Goal: Task Accomplishment & Management: Use online tool/utility

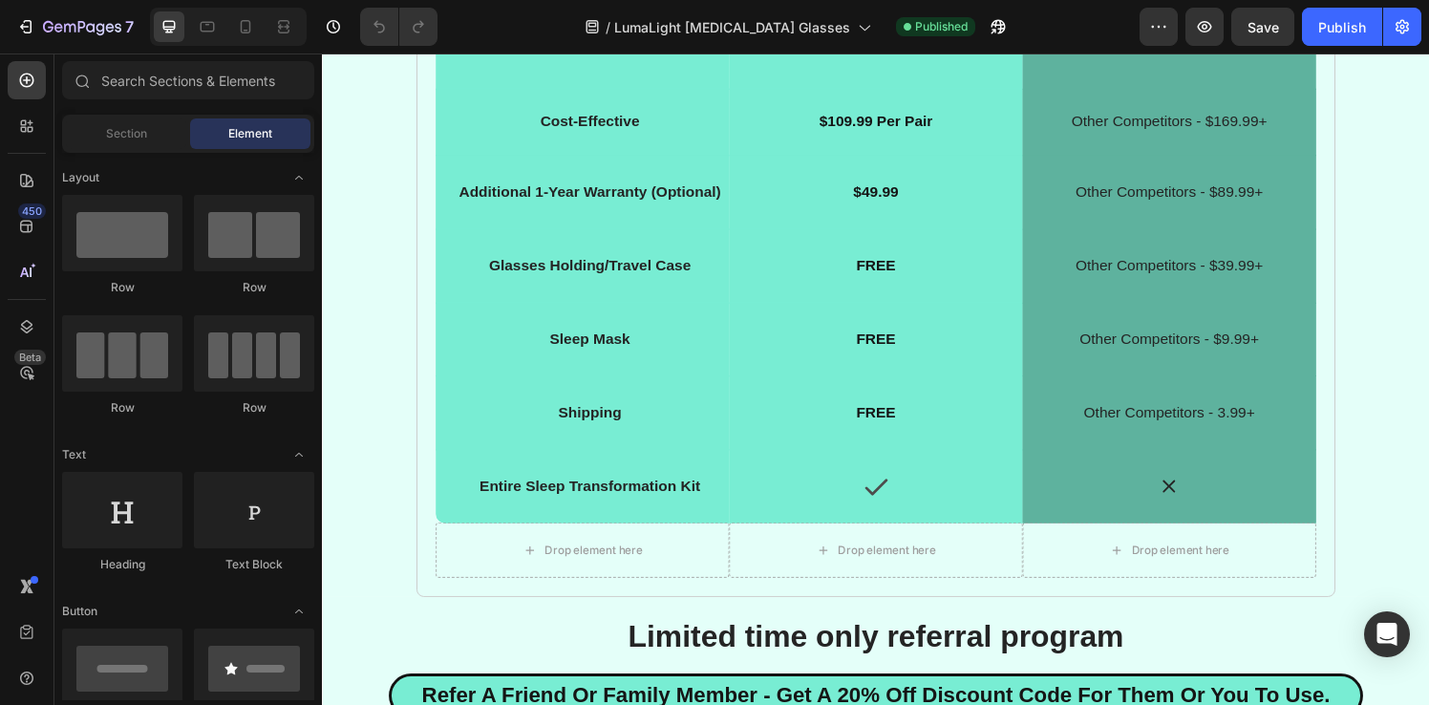
scroll to position [9935, 0]
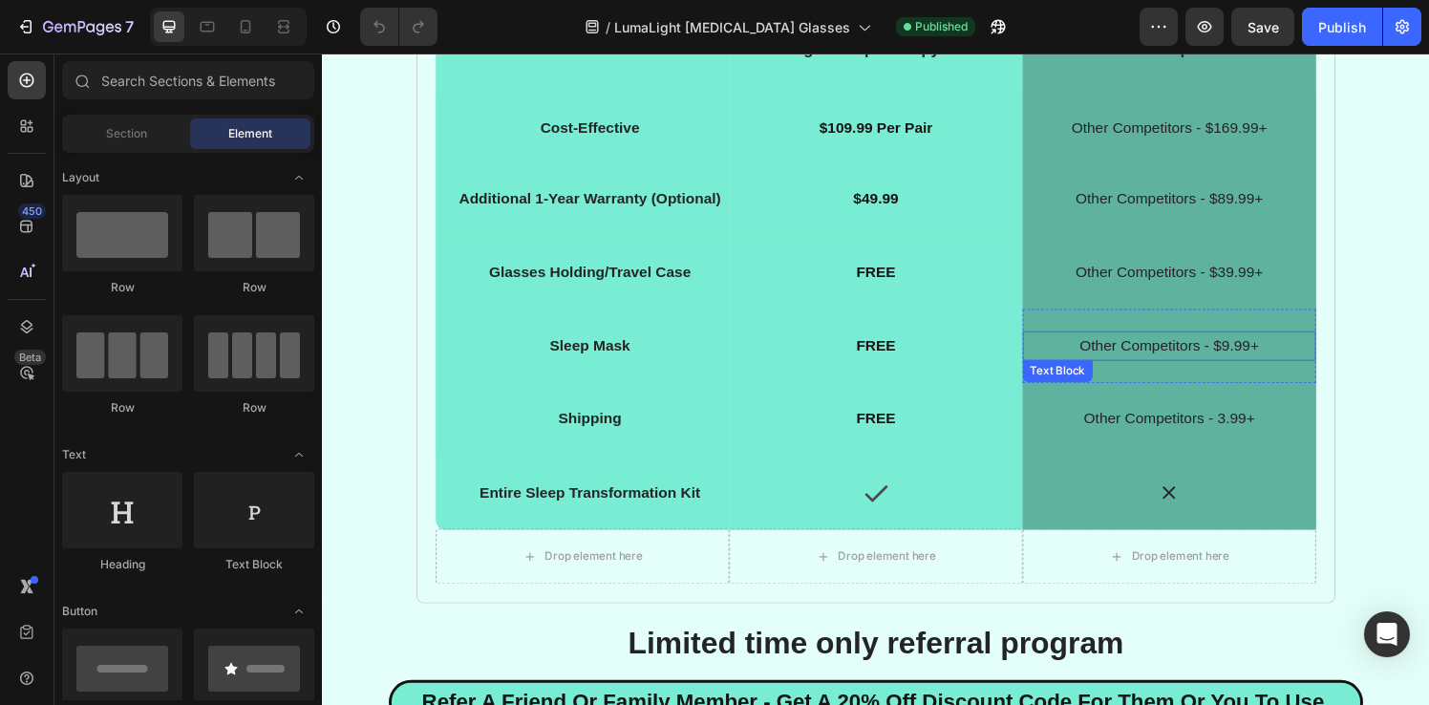
click at [1250, 356] on p "Other Competitors - $9.99+" at bounding box center [1199, 357] width 300 height 28
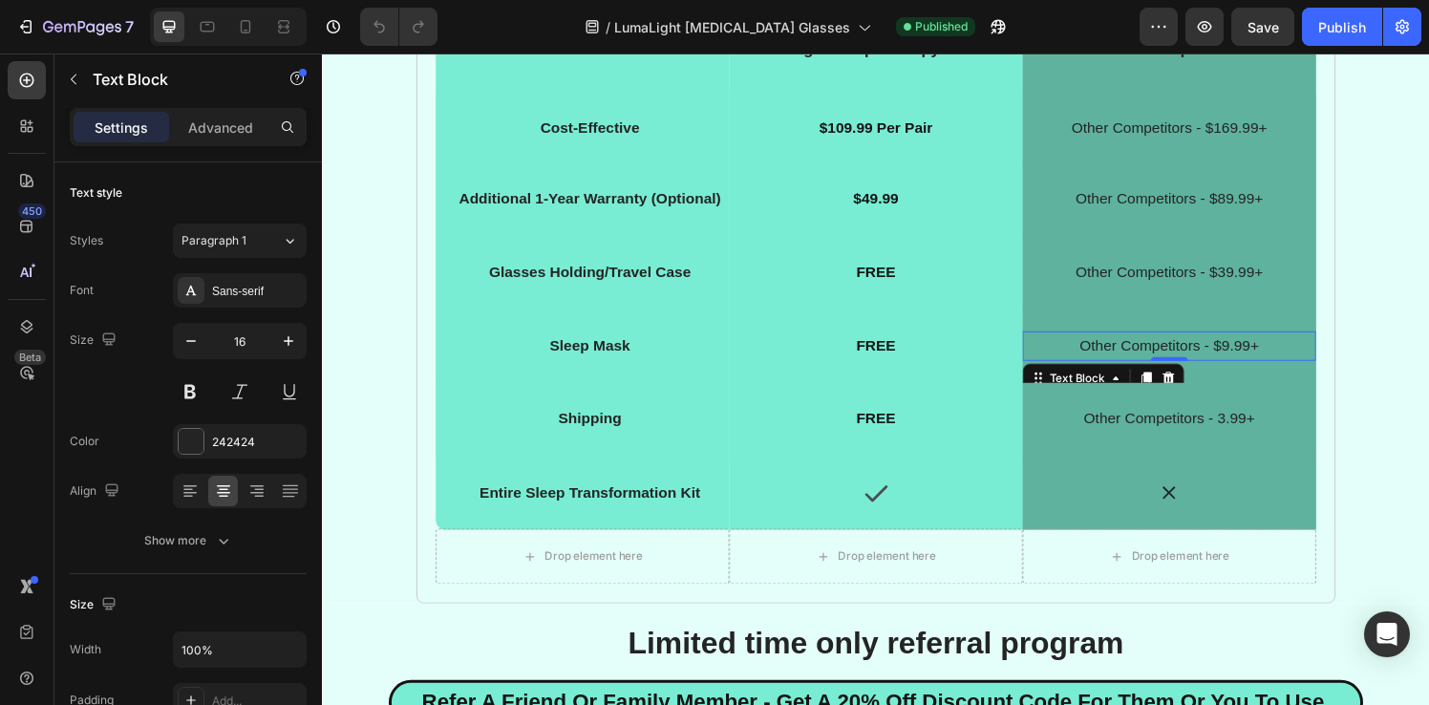
click at [1253, 357] on p "Other Competitors - $9.99+" at bounding box center [1199, 357] width 300 height 28
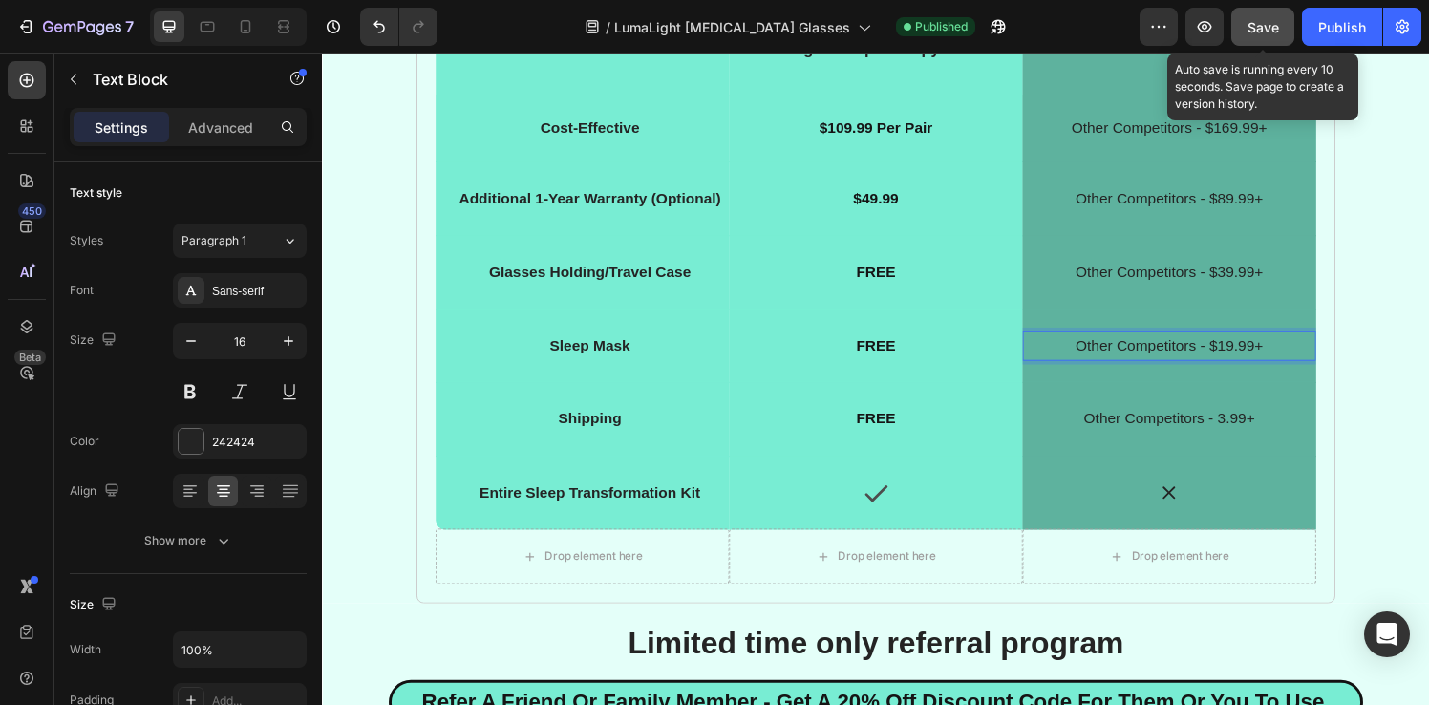
click at [1262, 26] on span "Save" at bounding box center [1263, 27] width 32 height 16
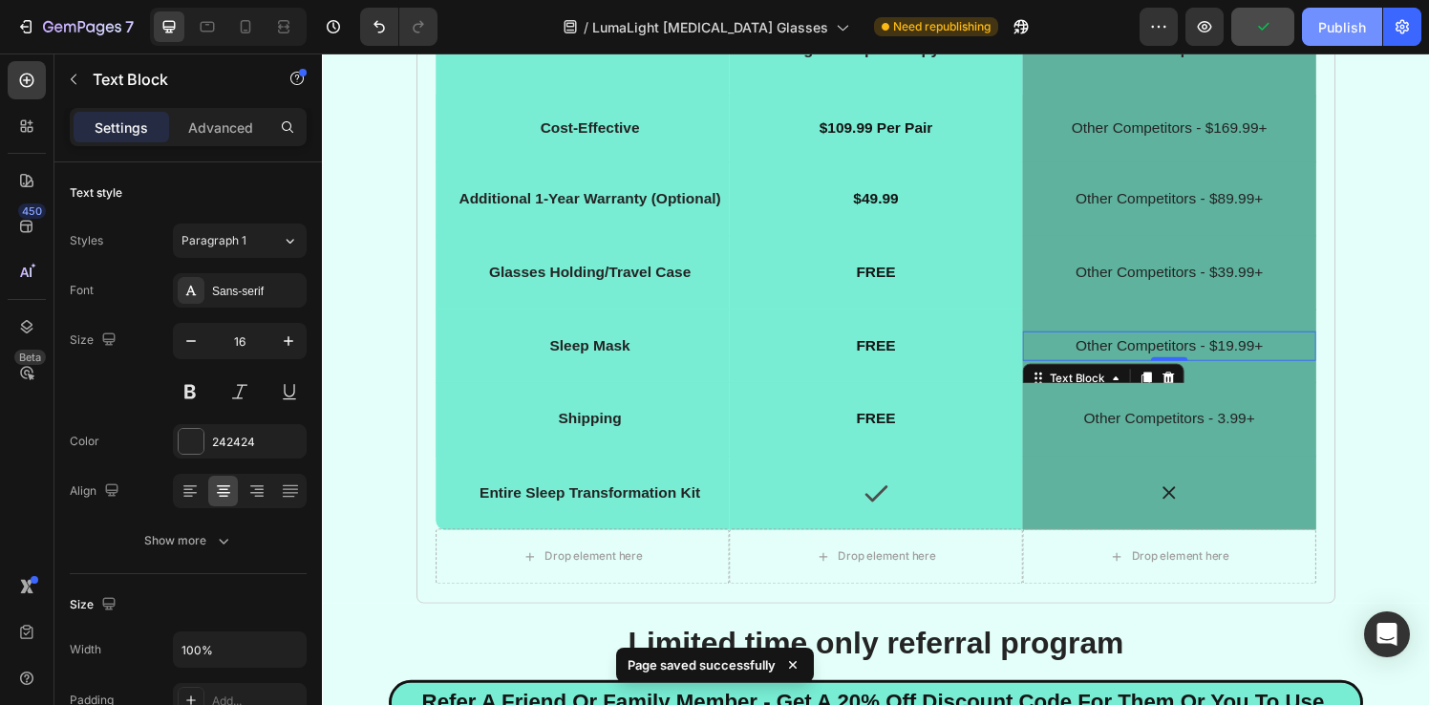
click at [1327, 32] on div "Publish" at bounding box center [1342, 27] width 48 height 20
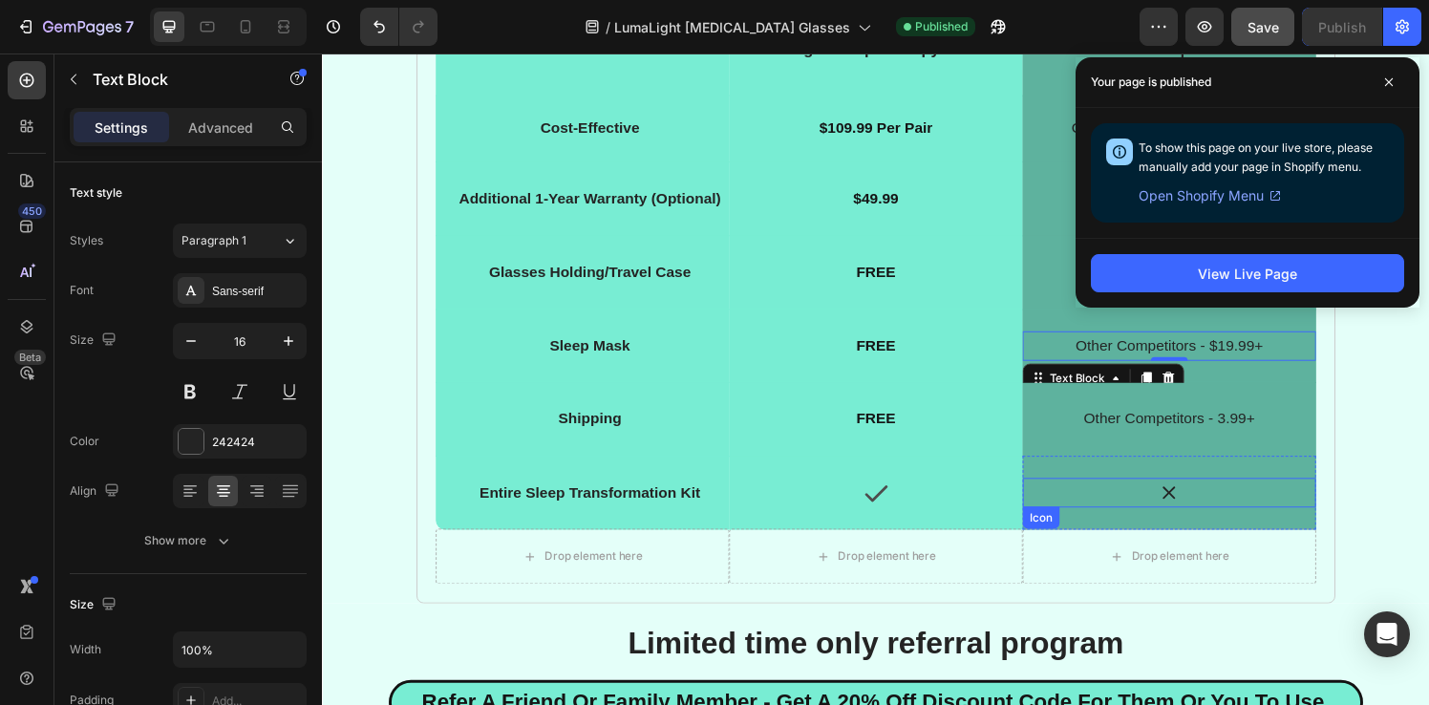
click at [1320, 521] on div "Icon" at bounding box center [1199, 508] width 304 height 31
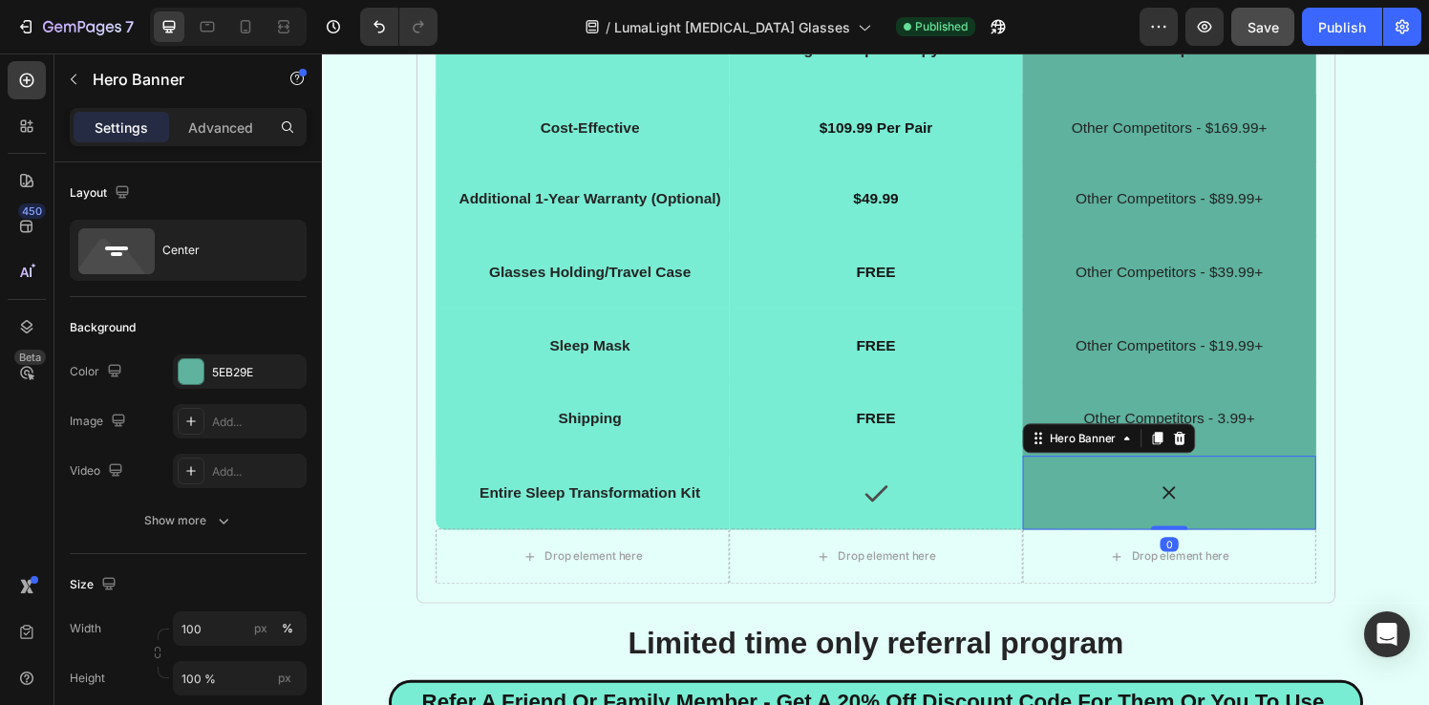
click at [1320, 529] on div "Icon" at bounding box center [1199, 508] width 304 height 76
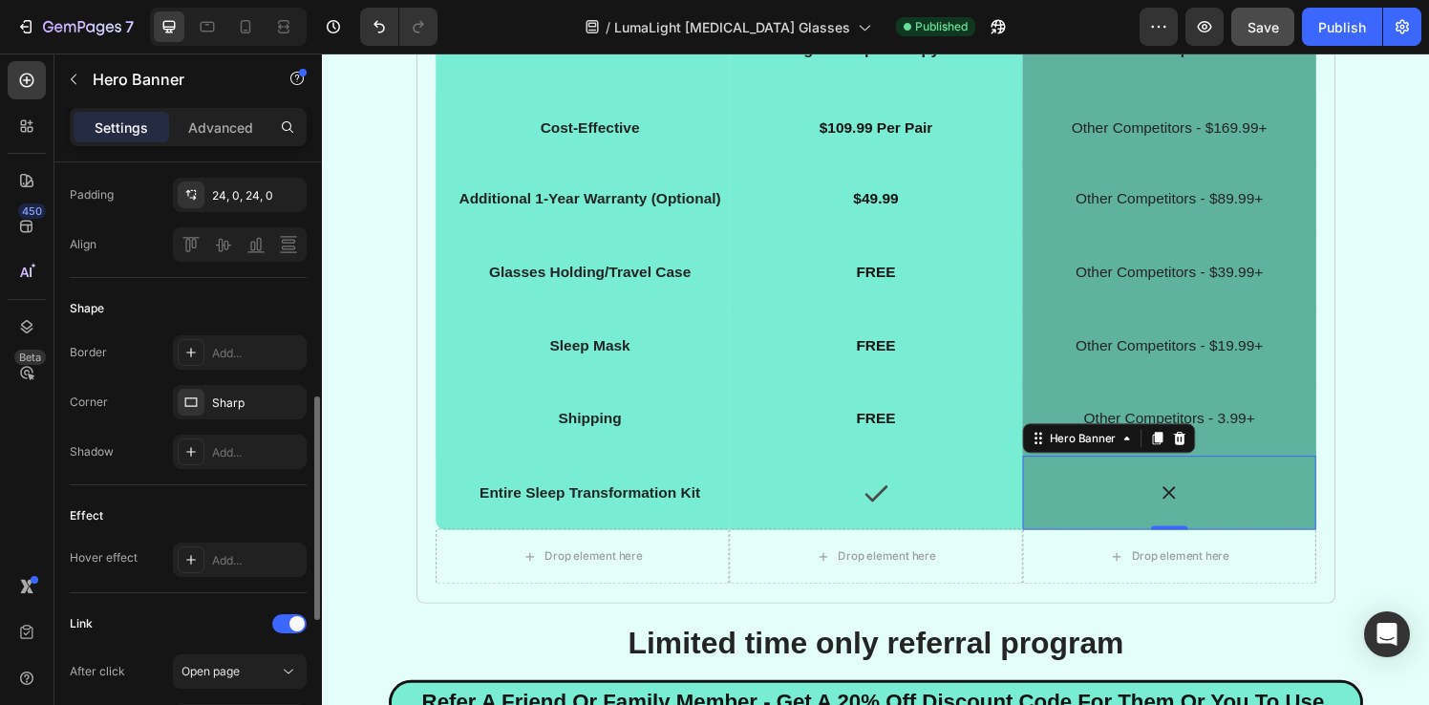
scroll to position [646, 0]
click at [232, 405] on div "Sharp" at bounding box center [239, 400] width 55 height 17
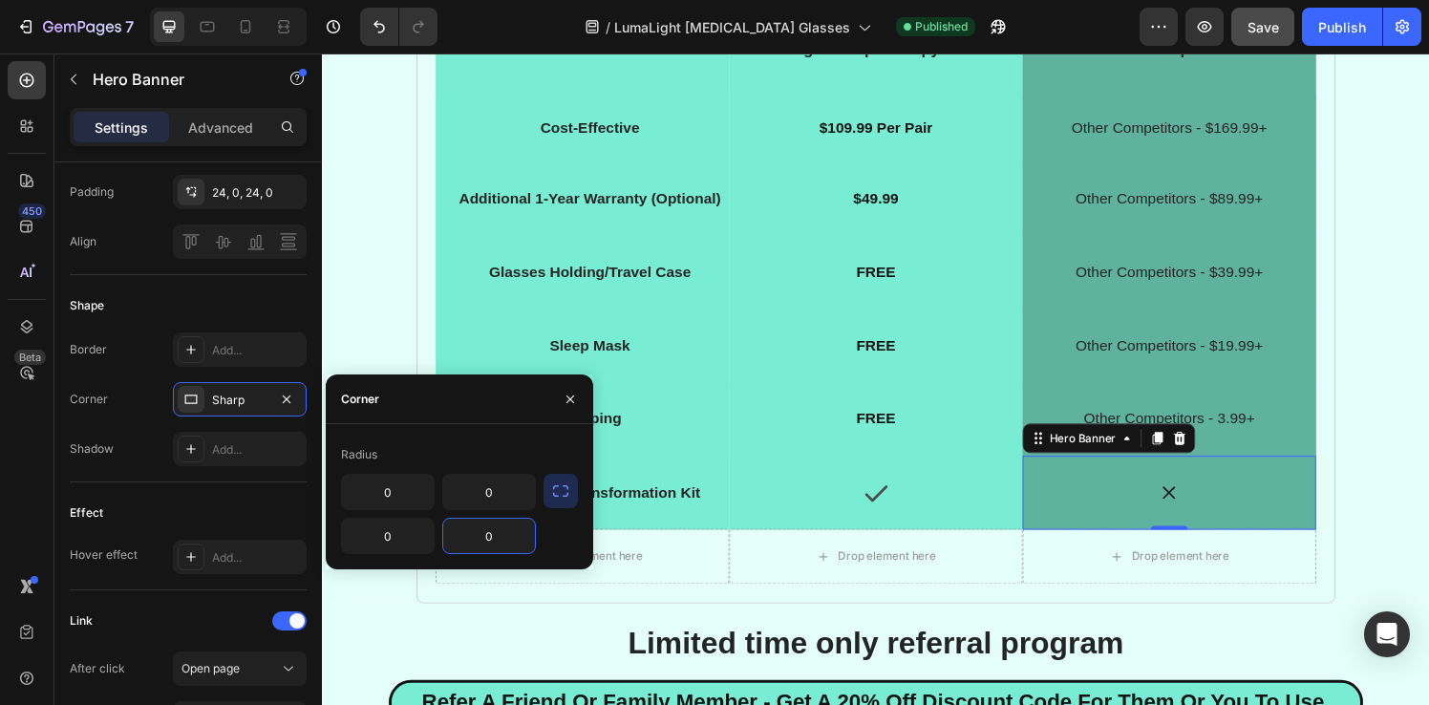
click at [497, 533] on input "0" at bounding box center [489, 536] width 92 height 34
type input "10"
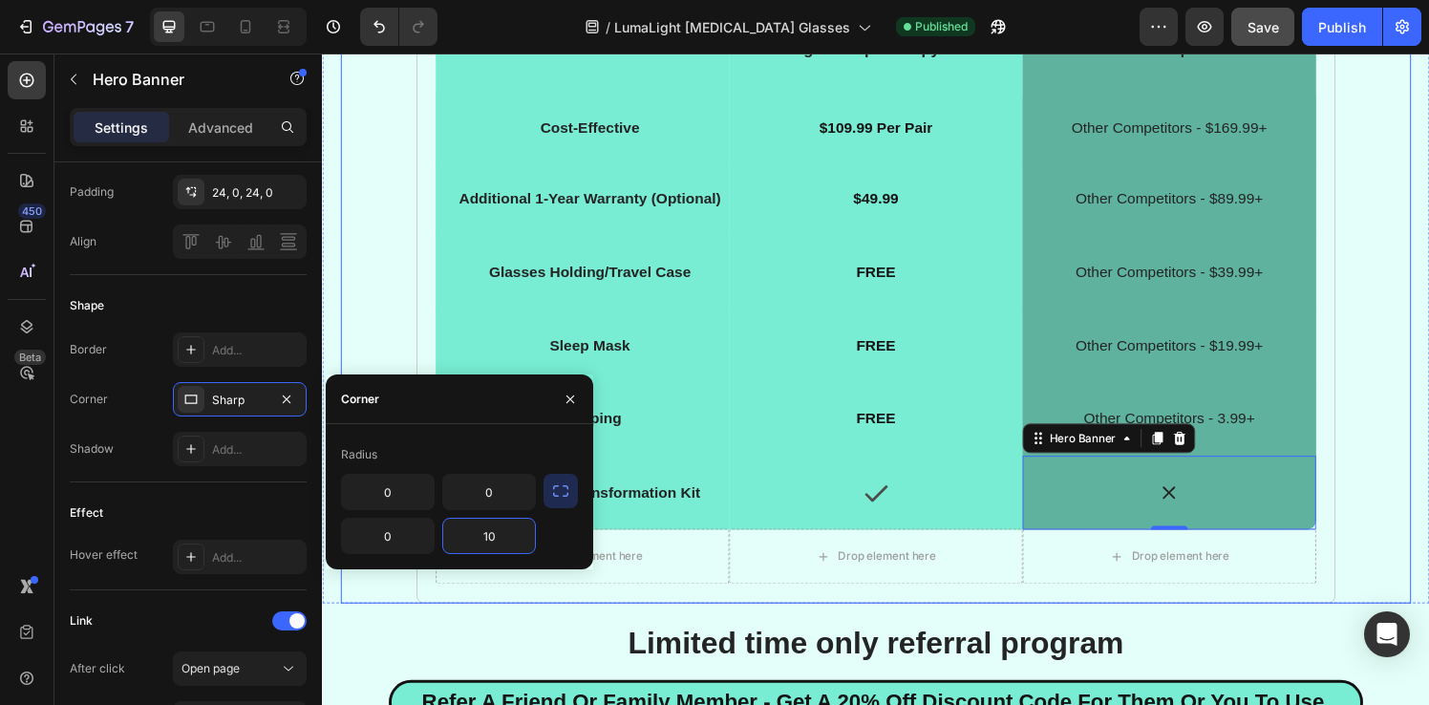
click at [357, 300] on div "unbeatable offers over competitors Heading Free Holding/Travel Case And Sleep M…" at bounding box center [895, 228] width 1108 height 790
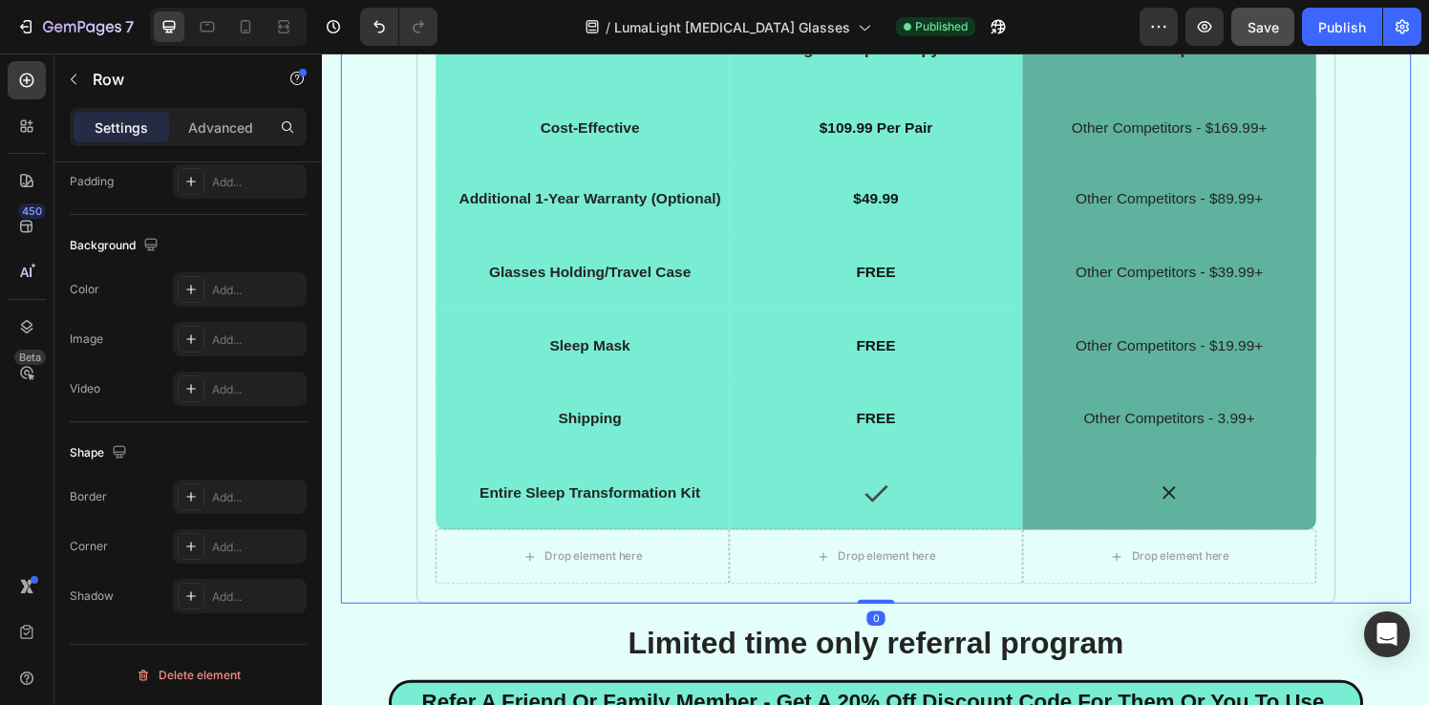
scroll to position [0, 0]
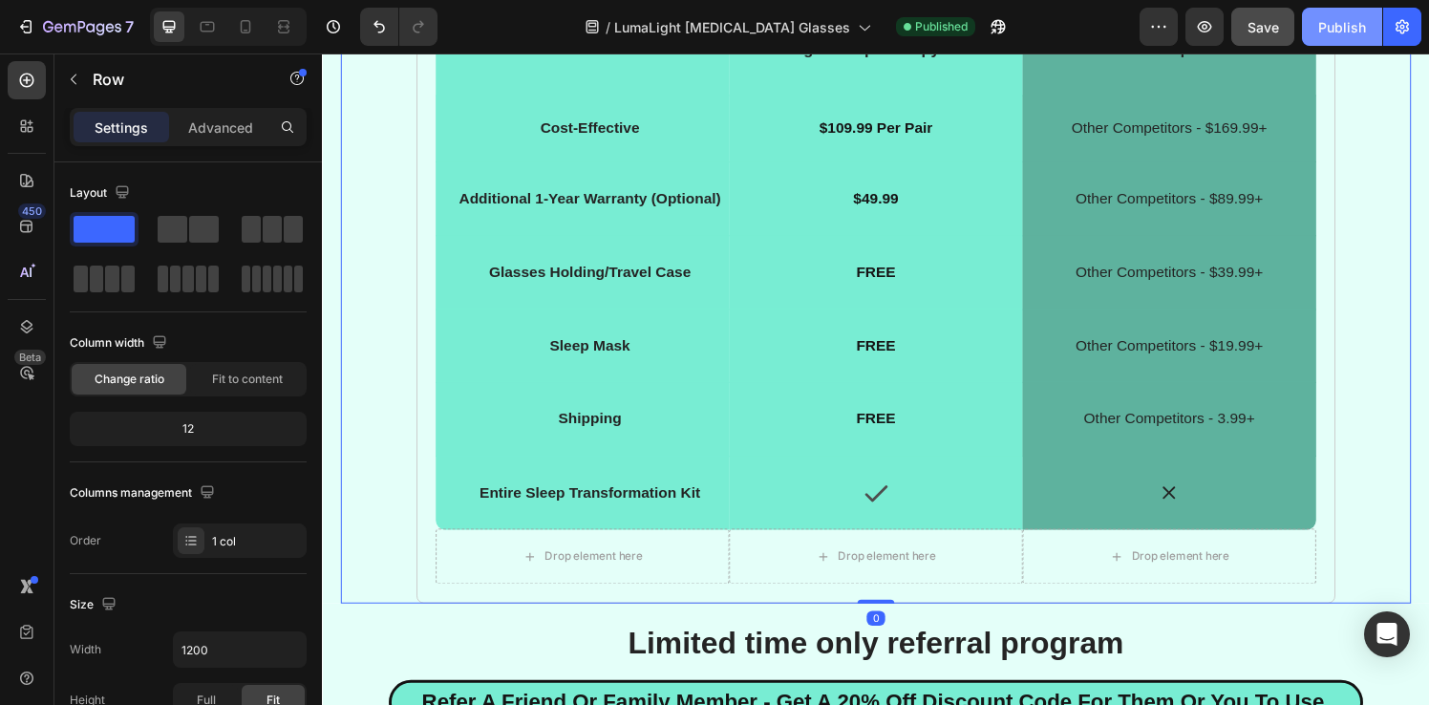
click at [1354, 32] on div "Publish" at bounding box center [1342, 27] width 48 height 20
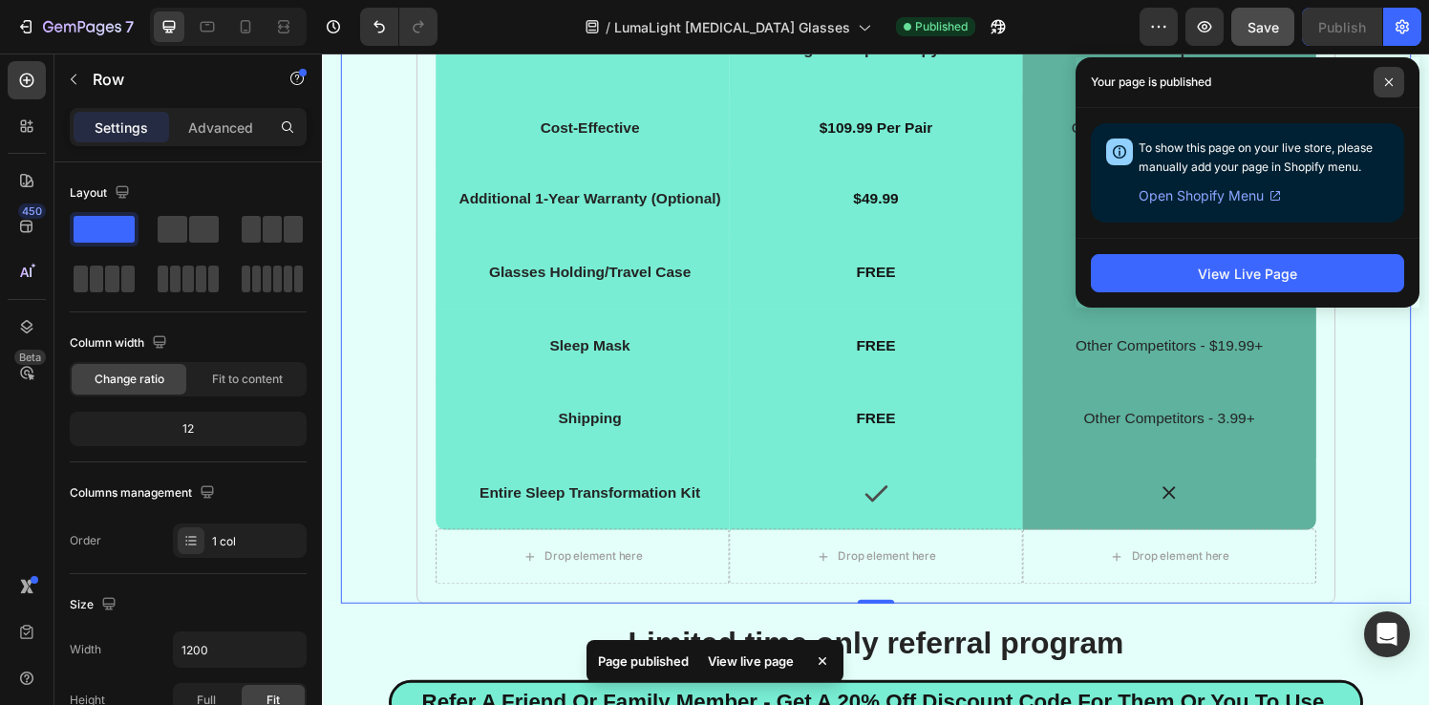
click at [1385, 83] on icon at bounding box center [1389, 82] width 10 height 10
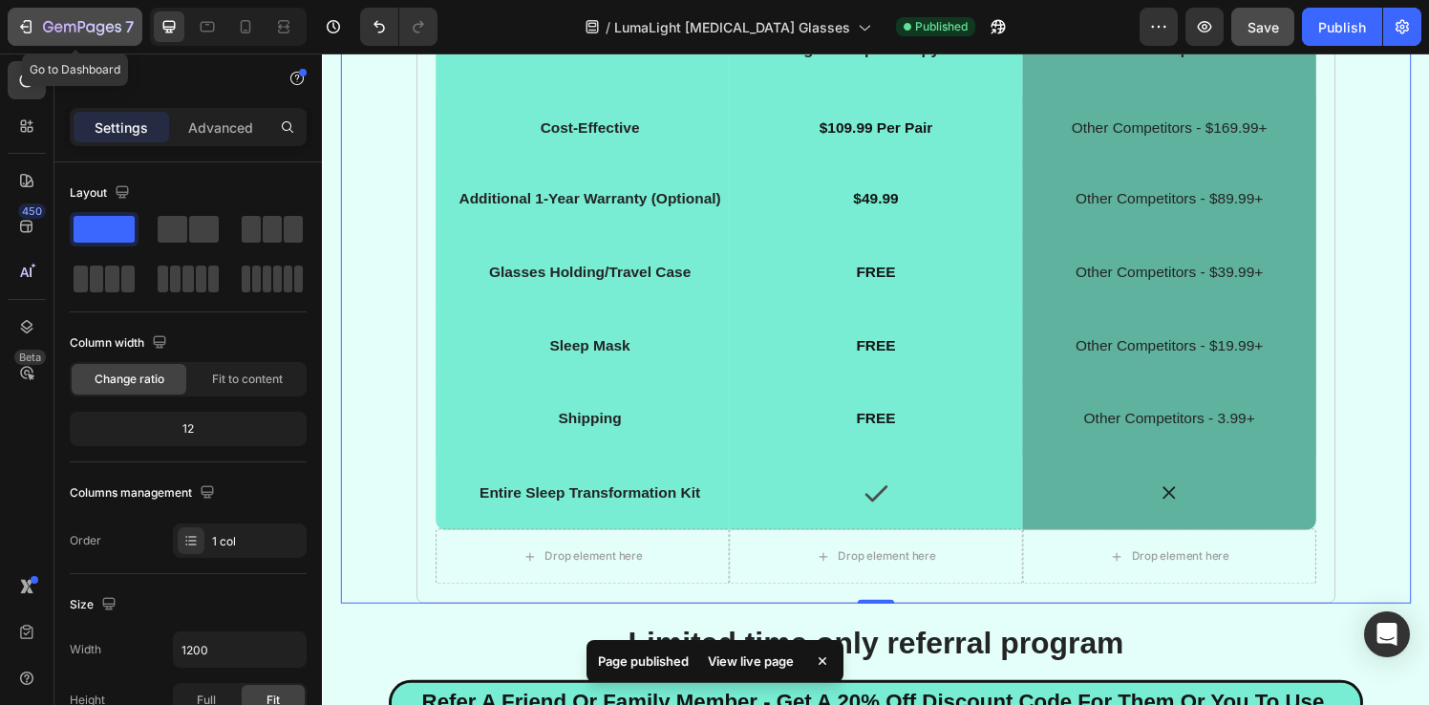
click at [37, 25] on div "7" at bounding box center [74, 26] width 117 height 23
